Goal: Information Seeking & Learning: Learn about a topic

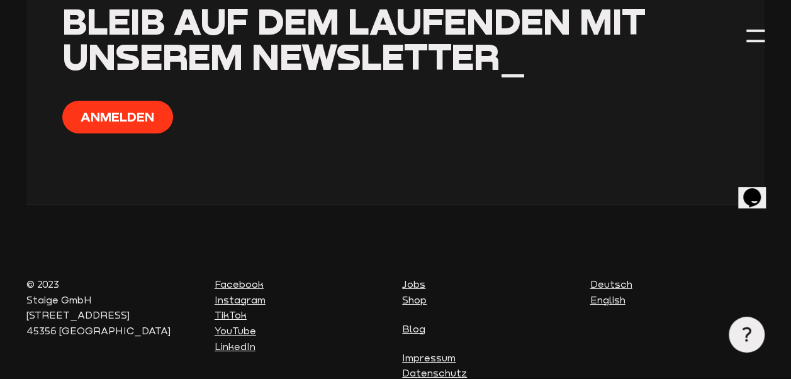
scroll to position [4524, 0]
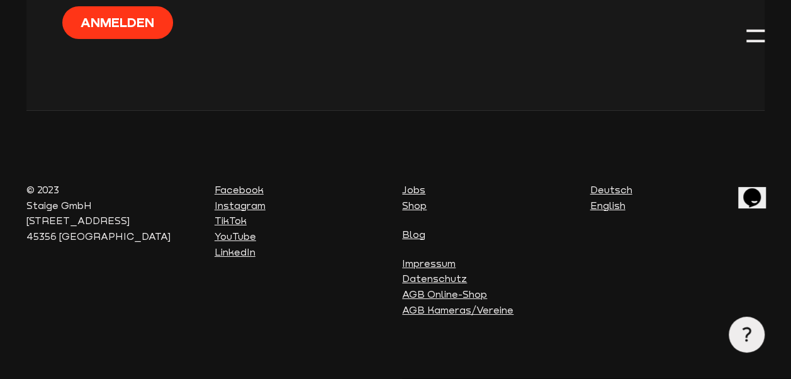
click at [441, 304] on link "AGB Kameras/Vereine" at bounding box center [457, 309] width 111 height 11
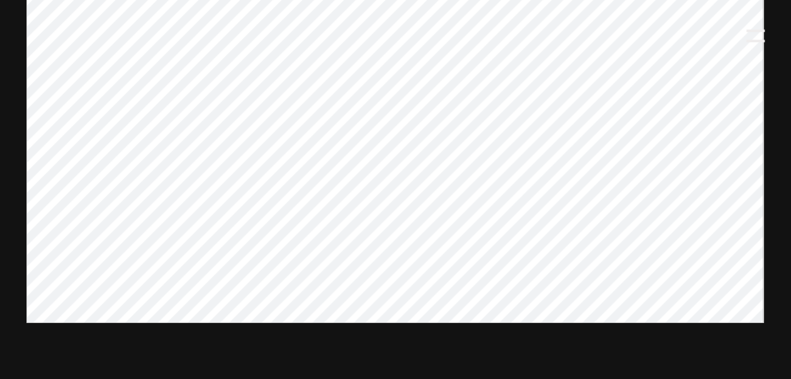
scroll to position [549, 0]
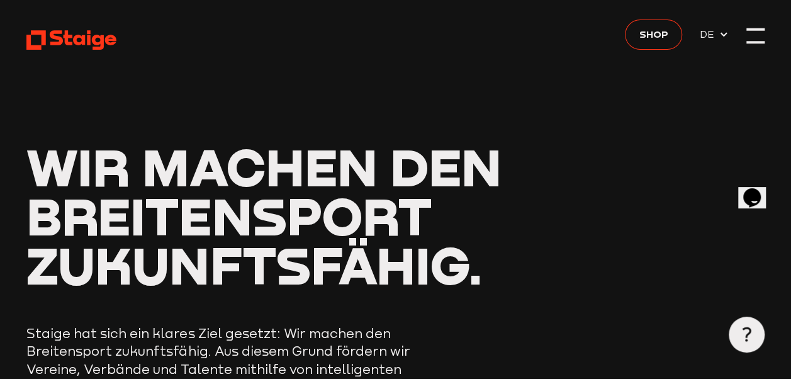
click at [750, 34] on div at bounding box center [756, 35] width 18 height 18
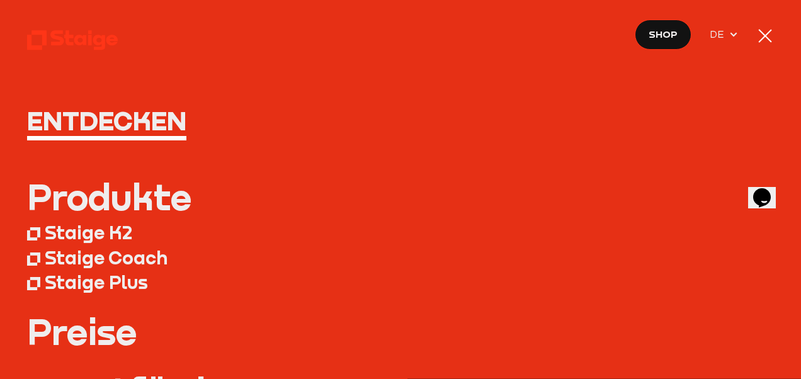
click at [735, 37] on icon at bounding box center [733, 35] width 10 height 10
click at [735, 37] on use at bounding box center [733, 35] width 7 height 4
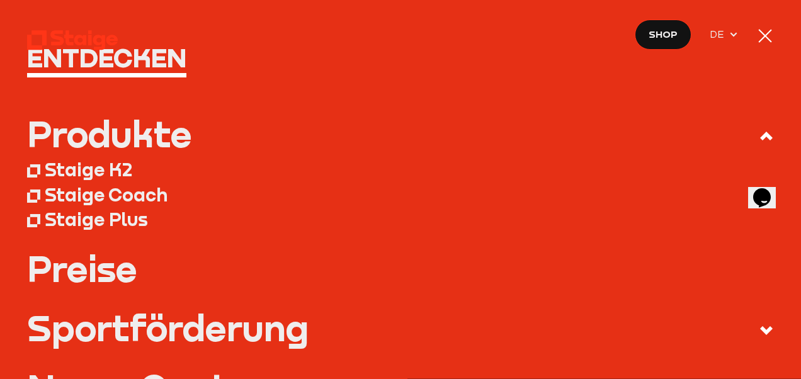
click at [130, 218] on div "Staige Plus" at bounding box center [96, 219] width 103 height 22
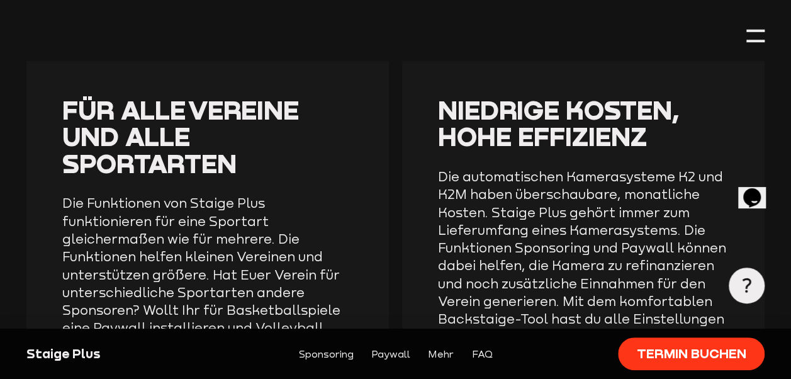
scroll to position [2204, 0]
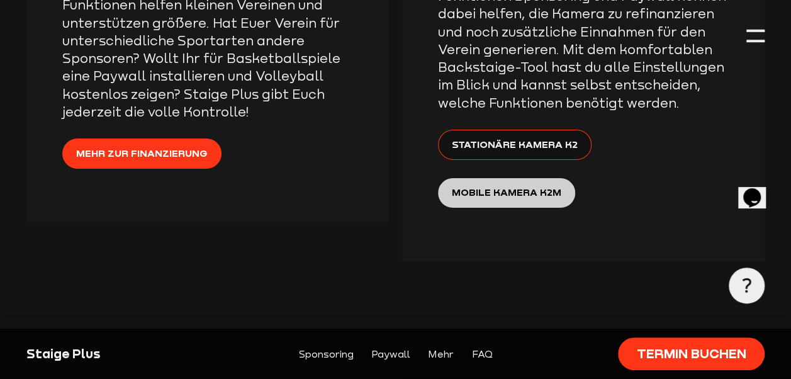
click at [521, 184] on span "Mobile Kamera K2M" at bounding box center [507, 192] width 110 height 16
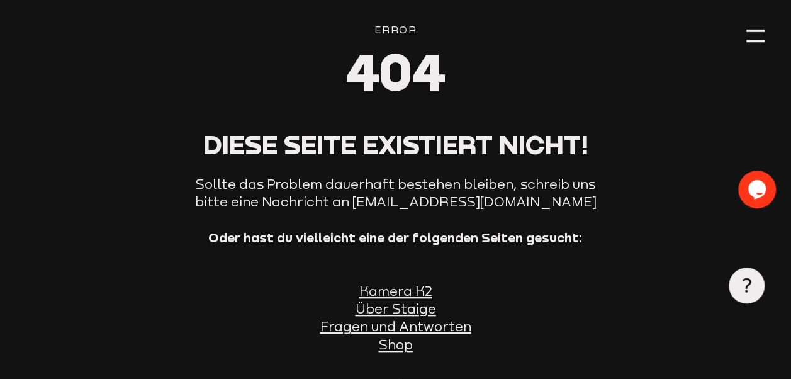
scroll to position [252, 0]
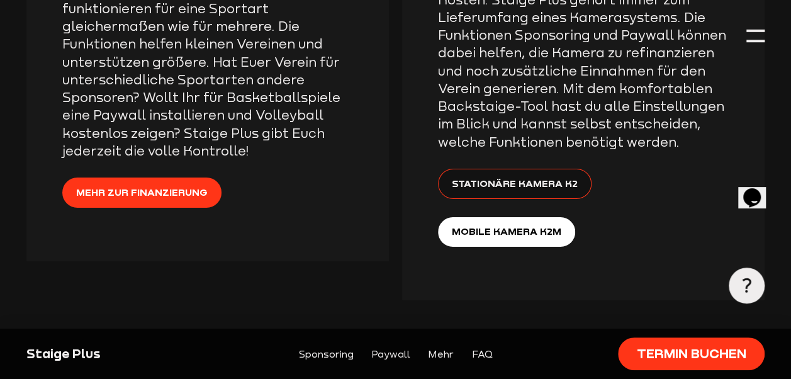
scroll to position [2204, 0]
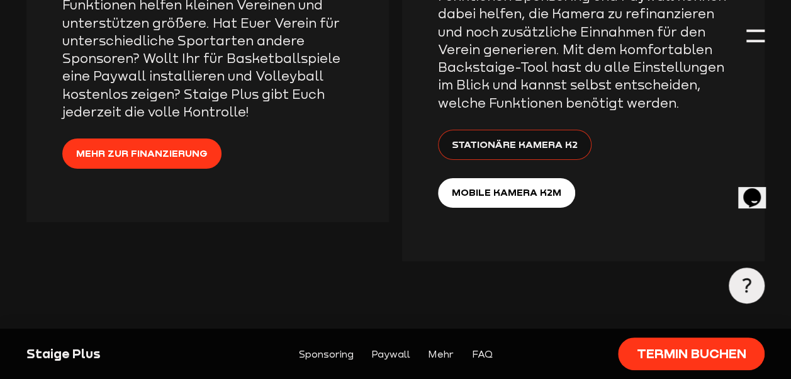
click at [547, 137] on span "Stationäre Kamera K2" at bounding box center [515, 145] width 126 height 16
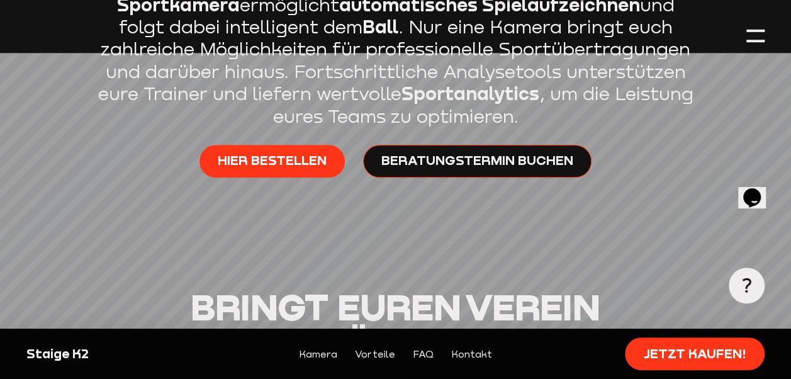
scroll to position [693, 0]
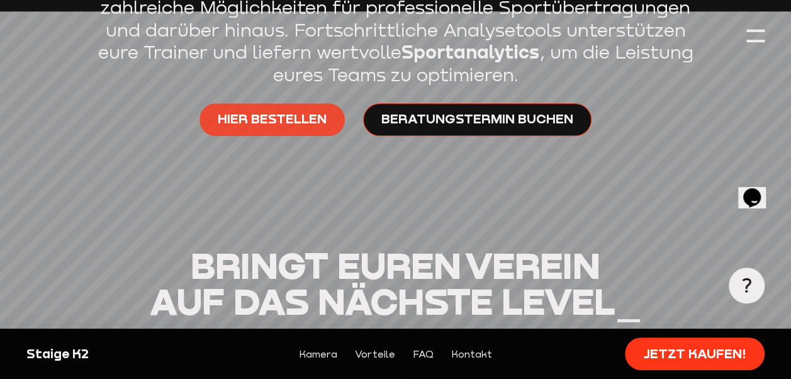
click at [281, 113] on span "Hier bestellen" at bounding box center [272, 119] width 109 height 18
